Goal: Check status: Check status

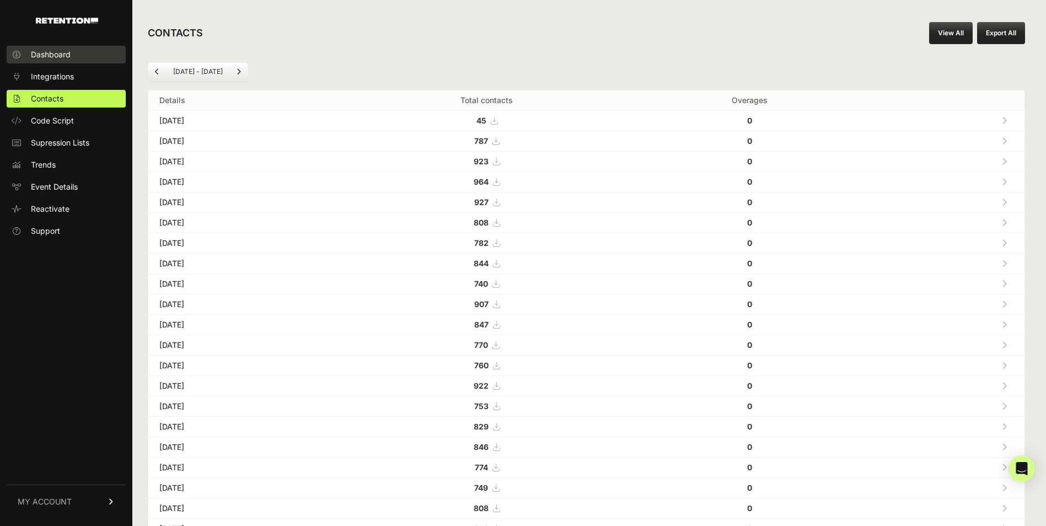
click at [65, 48] on link "Dashboard" at bounding box center [66, 55] width 119 height 18
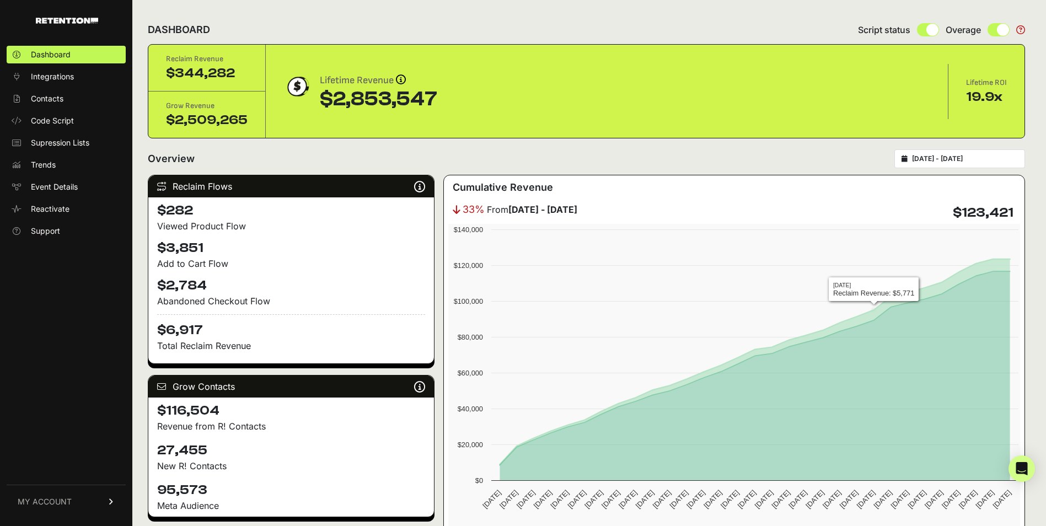
type input "[DATE]"
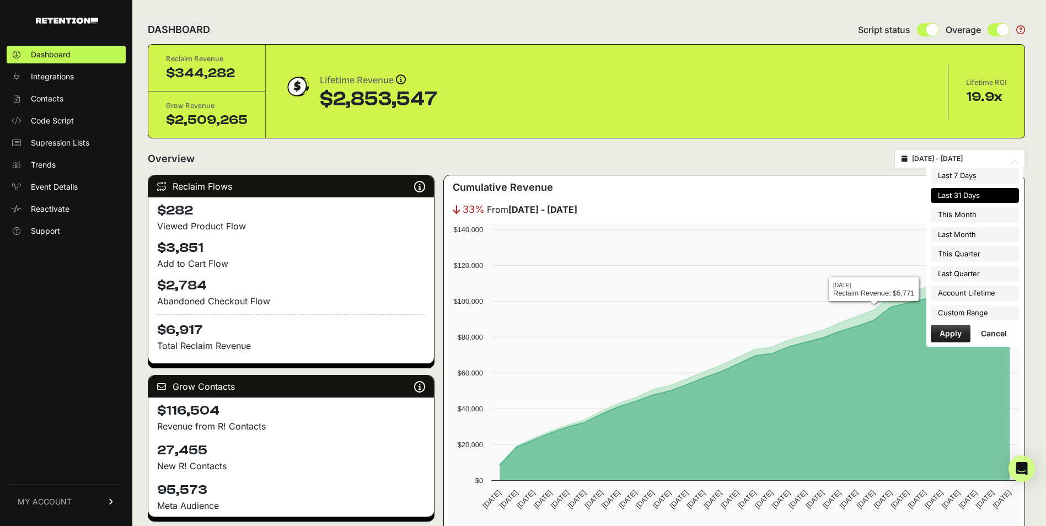
click at [959, 159] on input "2025-08-31 - 2025-09-30" at bounding box center [965, 158] width 106 height 9
click at [961, 307] on li "Custom Range" at bounding box center [975, 313] width 88 height 15
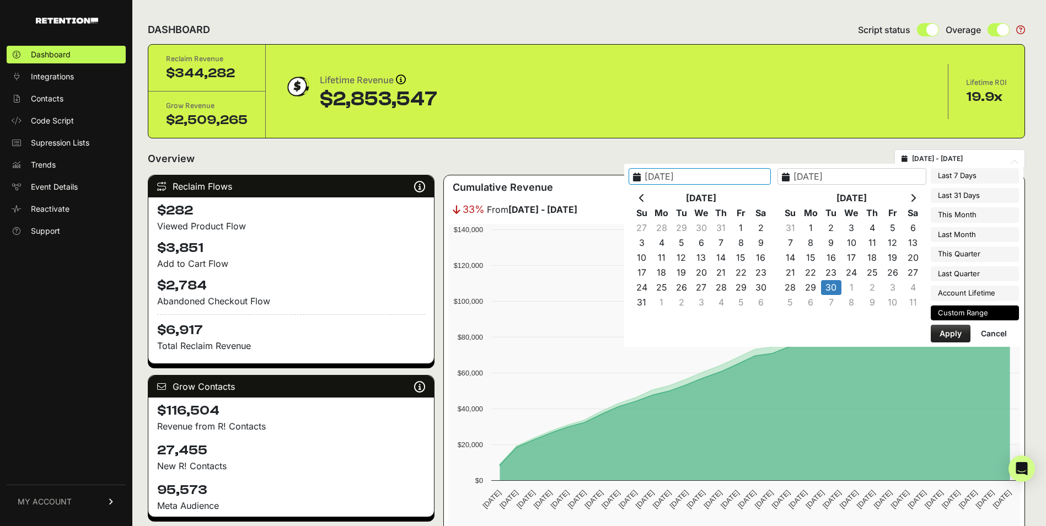
type input "2025-09-30"
click at [953, 333] on button "Apply" at bounding box center [951, 334] width 40 height 18
type input "2025-09-30 - 2025-09-30"
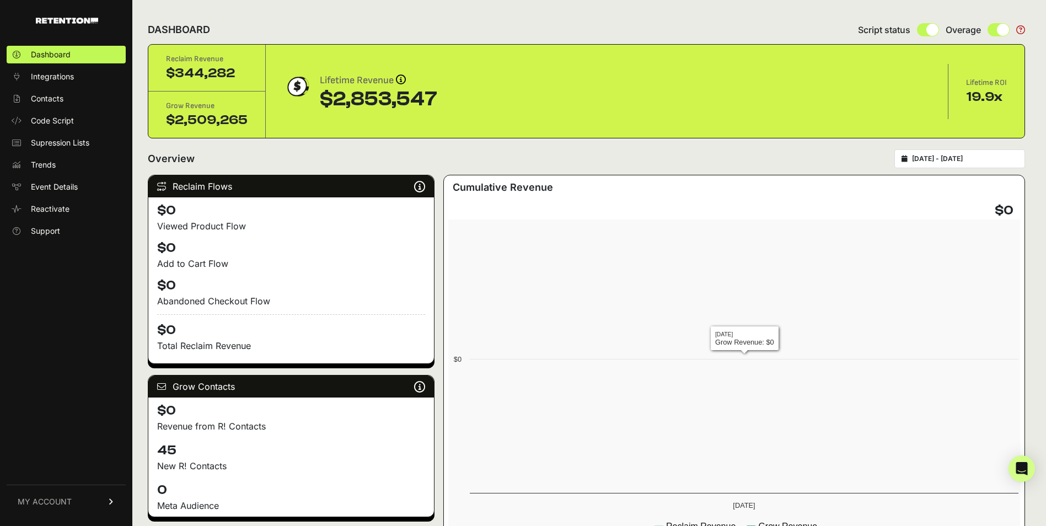
type input "2025-09-30"
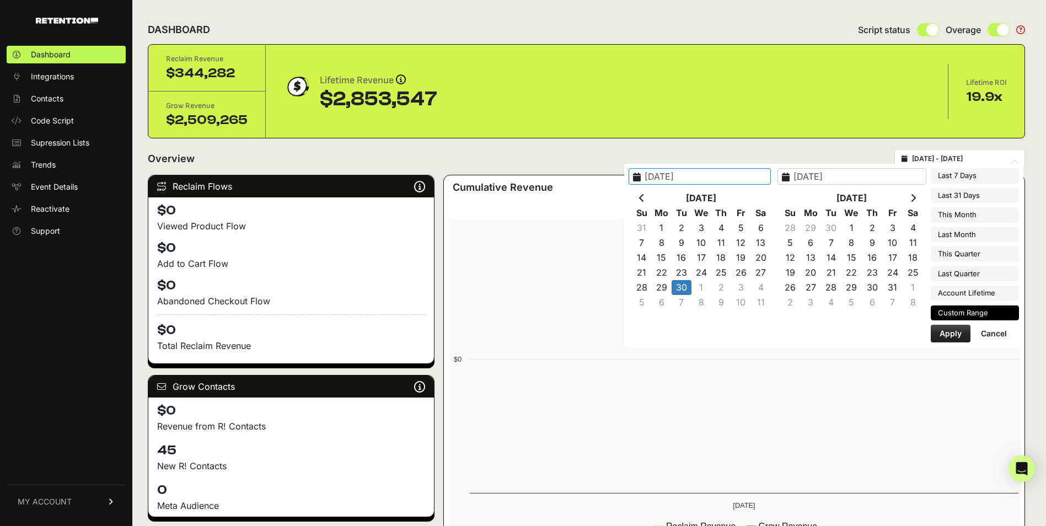
click at [954, 156] on input "2025-09-30 - 2025-09-30" at bounding box center [965, 158] width 106 height 9
type input "2025-08-01"
type input "2025-08-31"
type input "2025-09-30"
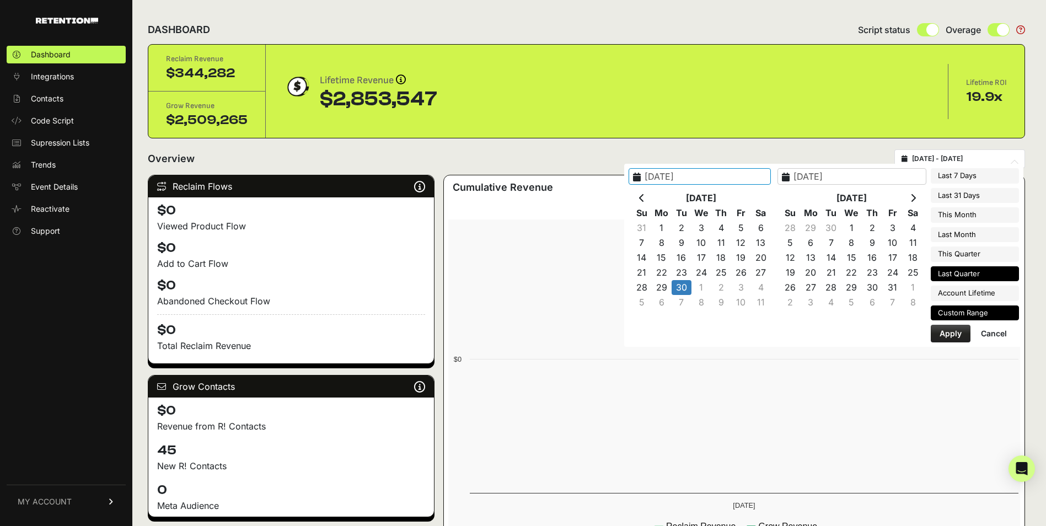
type input "2025-04-01"
type input "2025-06-30"
type input "2025-09-30"
type input "2025-09-29"
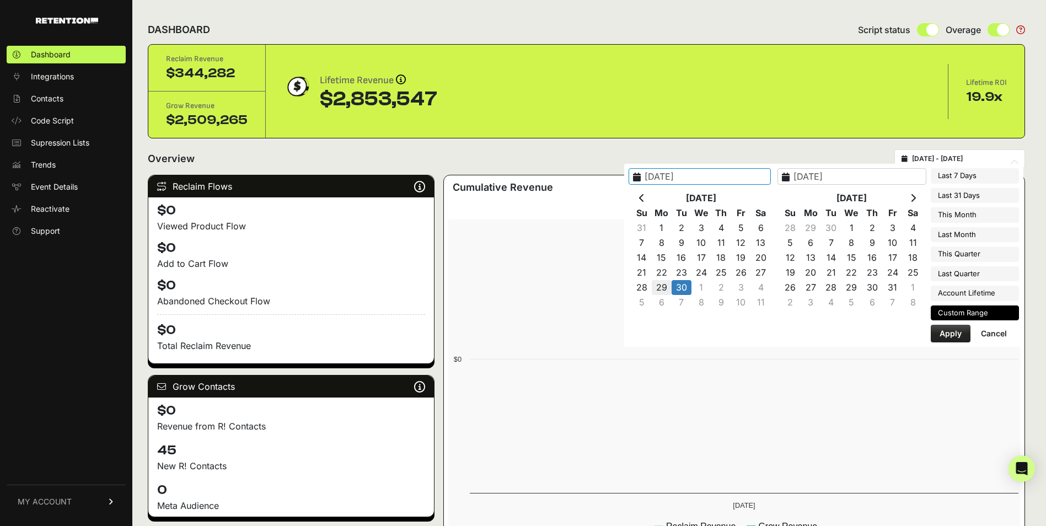
type input "2025-09-29"
click at [962, 337] on button "Apply" at bounding box center [951, 334] width 40 height 18
type input "2025-09-29 - 2025-09-29"
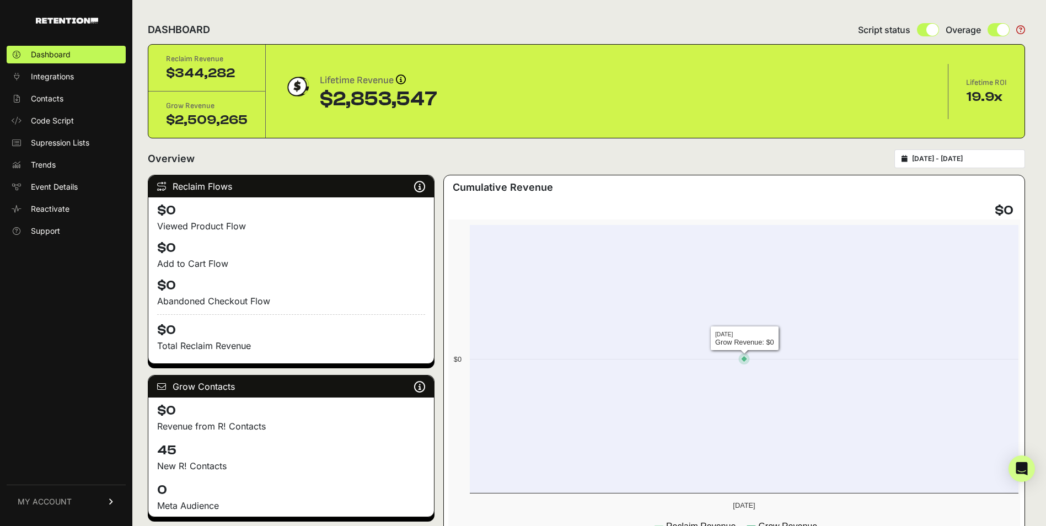
drag, startPoint x: 962, startPoint y: 337, endPoint x: 619, endPoint y: 388, distance: 346.9
click at [619, 388] on rect at bounding box center [736, 382] width 576 height 324
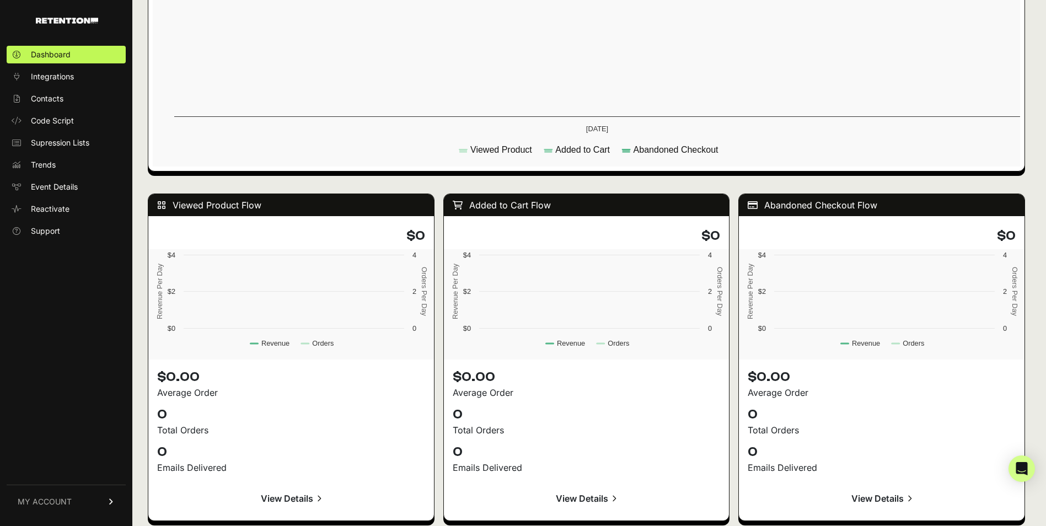
scroll to position [1189, 0]
